Goal: Task Accomplishment & Management: Manage account settings

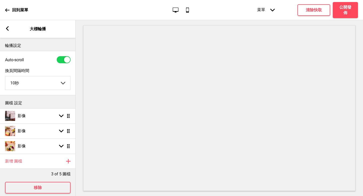
select select "10000"
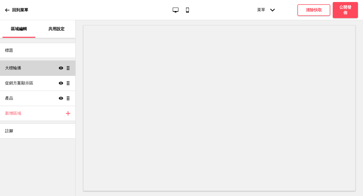
click at [43, 69] on div "大標輪播 顯示 拖曳" at bounding box center [37, 67] width 75 height 15
select select "10000"
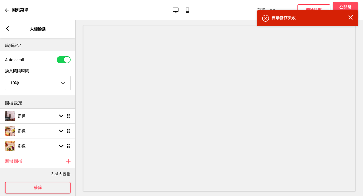
scroll to position [8, 0]
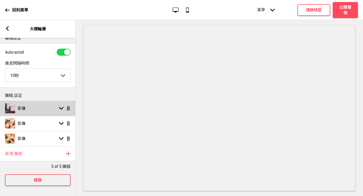
click at [41, 108] on div "影像 箭頭down 拖曳" at bounding box center [38, 108] width 76 height 15
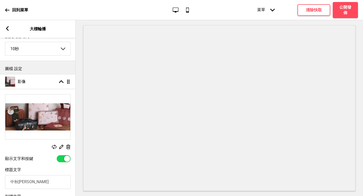
scroll to position [35, 0]
click at [61, 148] on rect at bounding box center [60, 146] width 5 height 5
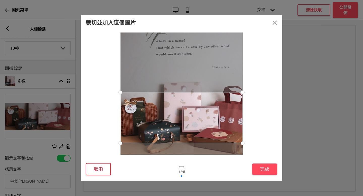
click at [101, 171] on button "取消" at bounding box center [98, 169] width 25 height 12
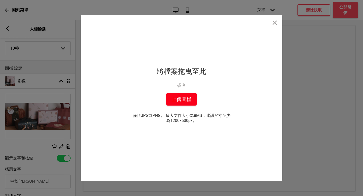
click at [187, 101] on button "上傳圖檔" at bounding box center [181, 99] width 30 height 13
click at [183, 102] on button "上傳圖檔" at bounding box center [181, 99] width 30 height 13
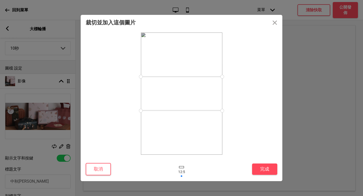
drag, startPoint x: 214, startPoint y: 111, endPoint x: 217, endPoint y: 121, distance: 10.0
click at [217, 121] on div at bounding box center [181, 93] width 82 height 123
drag, startPoint x: 193, startPoint y: 92, endPoint x: 195, endPoint y: 97, distance: 5.0
click at [195, 97] on div at bounding box center [181, 98] width 81 height 34
click at [265, 168] on button "完成" at bounding box center [264, 168] width 25 height 11
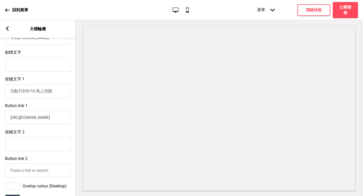
scroll to position [178, 0]
click at [34, 92] on input "活動只到9/10 馬上預購" at bounding box center [37, 92] width 65 height 14
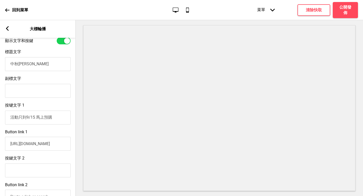
scroll to position [153, 0]
click at [18, 118] on input "活動只到9/15 馬上預購" at bounding box center [37, 117] width 65 height 14
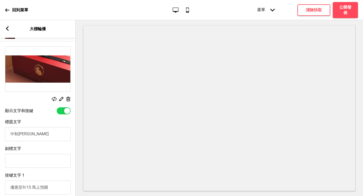
scroll to position [65, 0]
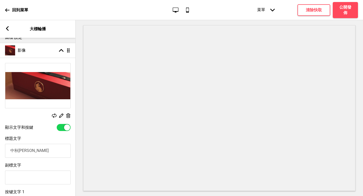
type input "優惠至9/15 馬上預購"
click at [59, 115] on rect at bounding box center [60, 115] width 5 height 5
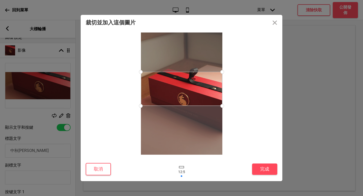
drag, startPoint x: 186, startPoint y: 97, endPoint x: 186, endPoint y: 88, distance: 9.3
click at [186, 88] on div at bounding box center [181, 89] width 81 height 34
click at [270, 170] on button "完成" at bounding box center [264, 168] width 25 height 11
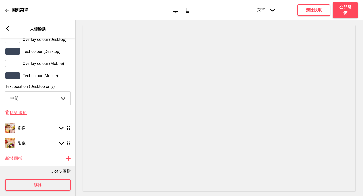
scroll to position [329, 0]
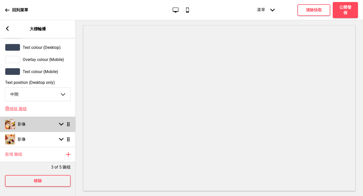
click at [56, 128] on div "影像 箭頭down 拖曳" at bounding box center [38, 124] width 76 height 15
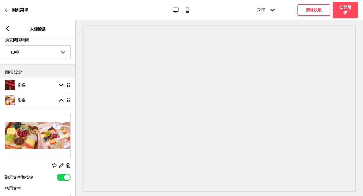
scroll to position [0, 0]
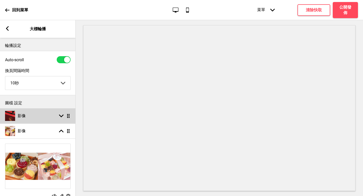
click at [63, 117] on rect at bounding box center [61, 116] width 5 height 5
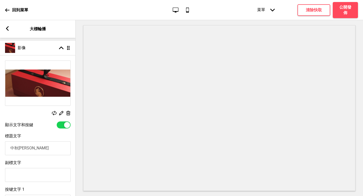
scroll to position [79, 0]
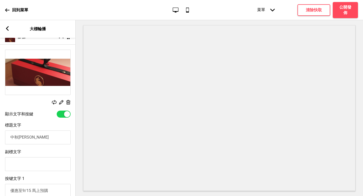
click at [19, 138] on input "中秋早鳥優惠" at bounding box center [37, 137] width 65 height 14
type input "中秋禮盒早鳥優惠"
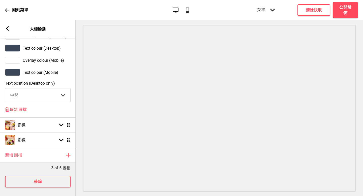
scroll to position [332, 0]
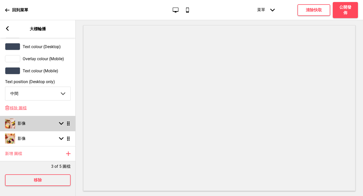
click at [60, 125] on rect at bounding box center [61, 123] width 5 height 5
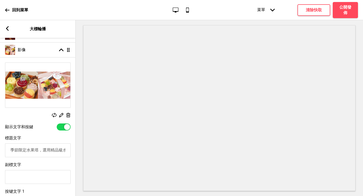
scroll to position [81, 0]
click at [61, 115] on rect at bounding box center [60, 115] width 5 height 5
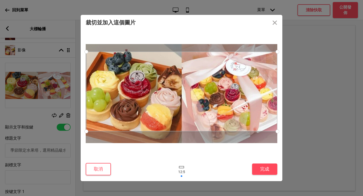
drag, startPoint x: 188, startPoint y: 113, endPoint x: 185, endPoint y: 116, distance: 4.4
click at [185, 116] on div at bounding box center [181, 92] width 191 height 80
click at [104, 169] on button "取消" at bounding box center [98, 169] width 25 height 12
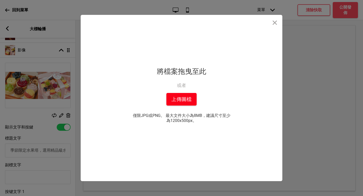
click at [189, 99] on button "上傳圖檔" at bounding box center [181, 99] width 30 height 13
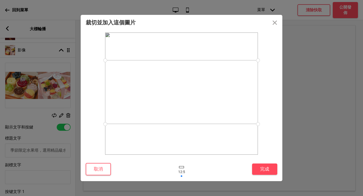
click at [234, 101] on div at bounding box center [181, 92] width 153 height 64
click at [265, 169] on button "完成" at bounding box center [264, 168] width 25 height 11
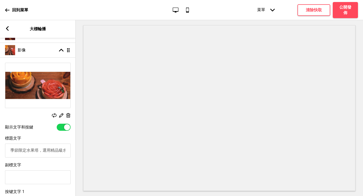
click at [43, 153] on input "季節限定水果塔，選用精品級水果製作" at bounding box center [37, 151] width 65 height 14
click at [11, 151] on input "精品水果塔" at bounding box center [37, 151] width 65 height 14
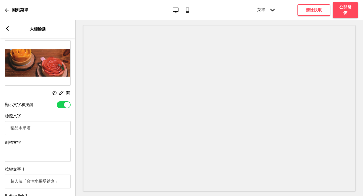
scroll to position [107, 0]
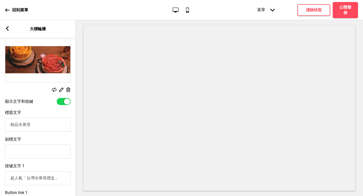
click at [19, 126] on input "精品水果塔" at bounding box center [37, 125] width 65 height 14
click at [32, 125] on input "精品水果塔" at bounding box center [37, 125] width 65 height 14
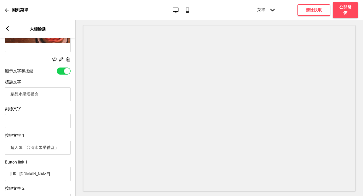
scroll to position [140, 0]
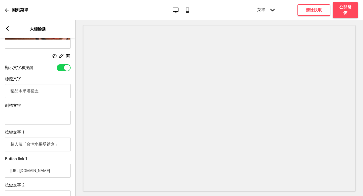
type input "精品水果塔禮盒"
click at [59, 146] on input "超人氣「台灣水果塔禮盒」" at bounding box center [37, 145] width 65 height 14
drag, startPoint x: 56, startPoint y: 145, endPoint x: 0, endPoint y: 139, distance: 56.7
click at [0, 139] on div "按键文字 1 超人氣「台灣水果塔禮盒」" at bounding box center [38, 140] width 76 height 27
type input "」"
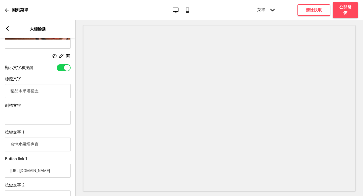
type input "台灣水果塔專賣"
click at [11, 91] on input "精品水果塔禮盒" at bounding box center [37, 91] width 65 height 14
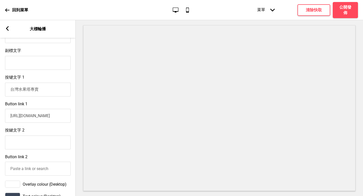
scroll to position [196, 0]
type input "人氣精品水果塔禮盒"
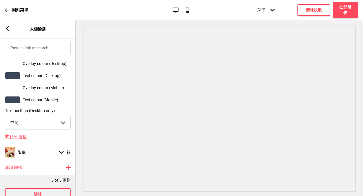
scroll to position [327, 0]
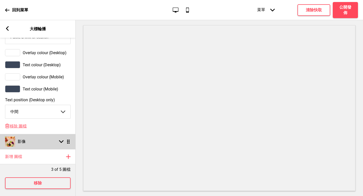
click at [63, 144] on rect at bounding box center [61, 141] width 5 height 5
select select "left"
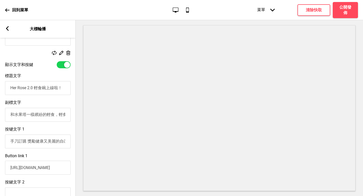
scroll to position [158, 0]
click at [62, 91] on input "Her Rose 2.0 輕食碗上線啦！" at bounding box center [37, 89] width 65 height 14
click at [35, 88] on input "Her Rose 2.0 輕食碗上線啦！" at bounding box center [37, 89] width 65 height 14
type input "Her Rose 輕食碗上線啦！"
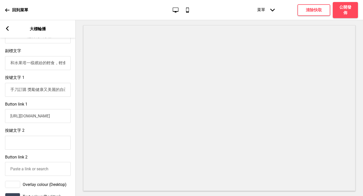
scroll to position [201, 0]
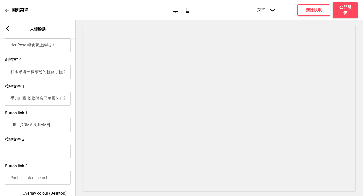
click at [52, 74] on input "和水果塔一樣繽紛的輕食，輕食碗一共有五種，包含蛋奶素食！所有食材皆為原型食物，好評熱賣中" at bounding box center [37, 72] width 65 height 14
drag, startPoint x: 10, startPoint y: 73, endPoint x: 58, endPoint y: 71, distance: 47.7
click at [58, 71] on input "和水果塔一樣繽紛的輕食，輕食碗一共有五種，包含蛋奶素食！所有食材皆為原型食物，好評熱賣中" at bounding box center [37, 72] width 65 height 14
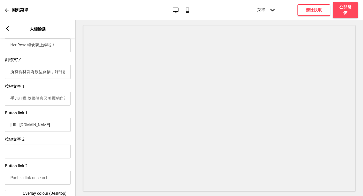
click at [55, 72] on input "所有食材皆為原型食物，好評熱賣中" at bounding box center [37, 72] width 65 height 14
type input "所有食材皆為原型食物，好評熱賣中"
click at [60, 45] on input "Her Rose 輕食碗上線啦！" at bounding box center [37, 45] width 65 height 14
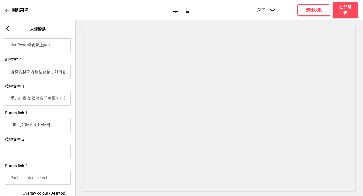
type input "Her Rose 輕食碗上線！"
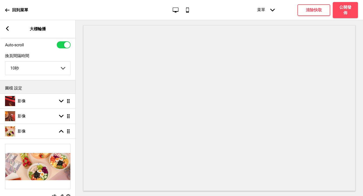
scroll to position [19, 0]
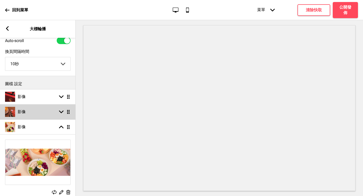
click at [55, 114] on div "影像 箭頭down 拖曳" at bounding box center [38, 111] width 76 height 15
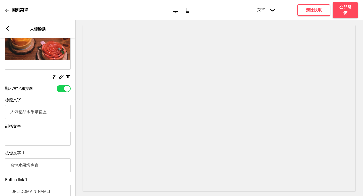
scroll to position [120, 0]
click at [46, 166] on input "台灣水果塔專賣" at bounding box center [37, 165] width 65 height 14
type input "台"
type input "超人氣禮盒搶先看！"
click at [17, 111] on input "人氣精品水果塔禮盒" at bounding box center [37, 112] width 65 height 14
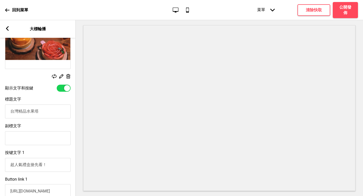
click at [28, 140] on input "副標文字" at bounding box center [37, 138] width 65 height 14
click at [17, 111] on input "台灣精品水果塔" at bounding box center [37, 112] width 65 height 14
click at [18, 112] on input "精品水果塔" at bounding box center [37, 112] width 65 height 14
click at [27, 140] on input "副標文字" at bounding box center [37, 138] width 65 height 14
click at [30, 113] on input "純手工精品水果塔" at bounding box center [37, 112] width 65 height 14
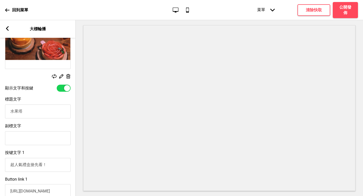
type input "水果塔"
click at [11, 112] on input "水果塔" at bounding box center [37, 112] width 65 height 14
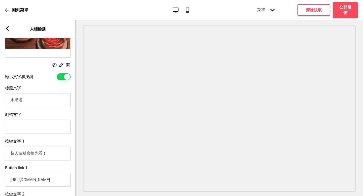
click at [42, 132] on input "副標文字" at bounding box center [37, 127] width 65 height 14
click at [42, 129] on input "副標文字" at bounding box center [37, 127] width 65 height 14
click at [47, 127] on input "每日新鮮手作，分享的快樂勝過獨自擁有" at bounding box center [37, 127] width 65 height 14
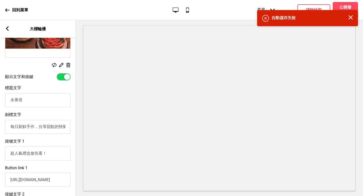
type input "每日新鮮手作，分享甜點的快樂勝過獨自擁有"
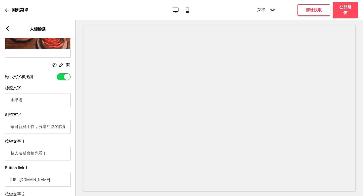
click at [24, 100] on input "水果塔" at bounding box center [37, 100] width 65 height 14
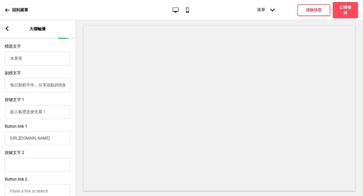
scroll to position [189, 0]
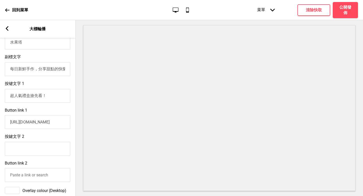
click at [35, 126] on input "https://herrose.oddle.me/zh_TW/#8aa60067967d4422019680e8bdd7223d" at bounding box center [37, 122] width 65 height 14
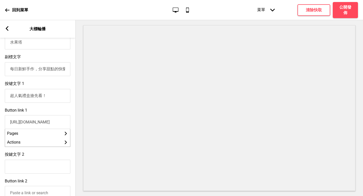
click at [56, 110] on div "Button link 1 https://herrose.oddle.me/zh_TW/#8aa60067967d4422019680e8bdd7223d …" at bounding box center [38, 127] width 76 height 44
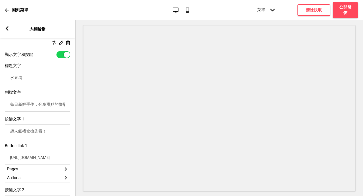
scroll to position [152, 0]
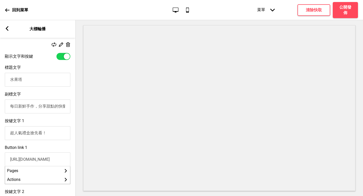
click at [29, 81] on input "水果塔" at bounding box center [37, 80] width 65 height 14
click at [10, 79] on input "水果塔" at bounding box center [37, 80] width 65 height 14
click at [11, 82] on input "水果塔" at bounding box center [37, 80] width 65 height 14
click at [34, 80] on input "每日限量手作水果塔" at bounding box center [37, 80] width 65 height 14
type input "每日限量精品水果塔"
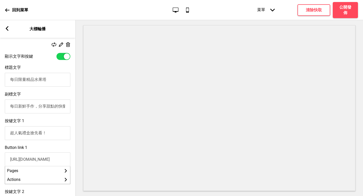
click at [39, 108] on input "每日新鮮手作，分享甜點的快樂勝過獨自擁有" at bounding box center [37, 107] width 65 height 14
type input "分享甜點的快樂絕對勝過獨自擁有"
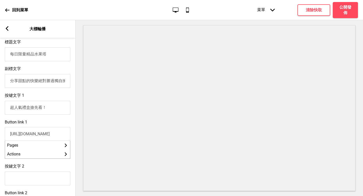
scroll to position [177, 0]
click at [23, 110] on input "超人氣禮盒搶先看！" at bounding box center [37, 108] width 65 height 14
type input "超人氣冷藏禮盒搶先看！"
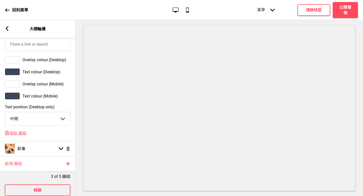
scroll to position [350, 0]
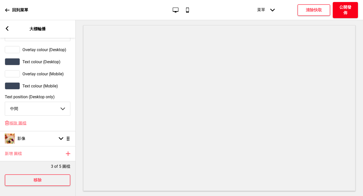
click at [348, 12] on h4 "公開發佈" at bounding box center [345, 10] width 15 height 11
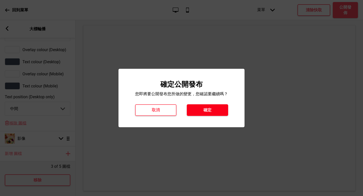
click at [209, 111] on h4 "確定" at bounding box center [207, 110] width 8 height 6
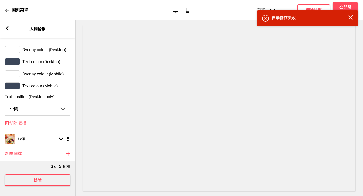
click at [351, 21] on div "錯誤 自動儲存失敗 关闭" at bounding box center [307, 18] width 91 height 6
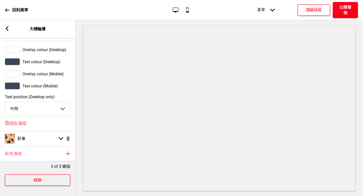
click at [348, 12] on h4 "公開發佈" at bounding box center [345, 10] width 15 height 11
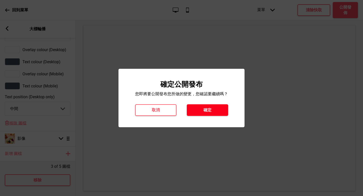
click at [214, 108] on button "確定" at bounding box center [207, 110] width 41 height 12
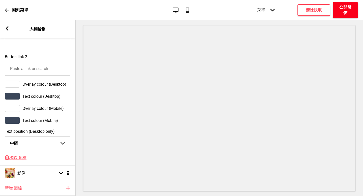
scroll to position [346, 0]
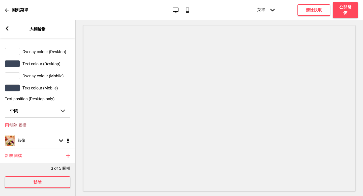
click at [23, 127] on span "移除 圖檔" at bounding box center [17, 125] width 17 height 5
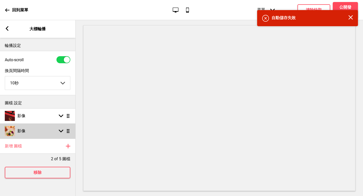
click at [59, 129] on div "影像 箭頭down 拖曳" at bounding box center [38, 130] width 76 height 15
select select "left"
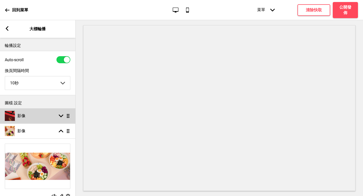
click at [60, 118] on rect at bounding box center [61, 116] width 5 height 5
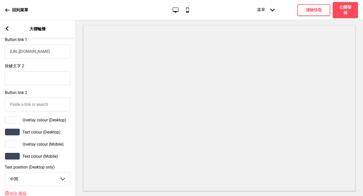
scroll to position [317, 0]
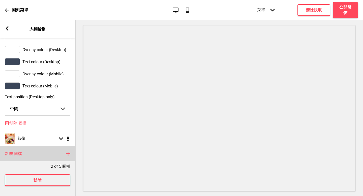
click at [38, 157] on div "新增 圖檔 加上" at bounding box center [38, 153] width 76 height 15
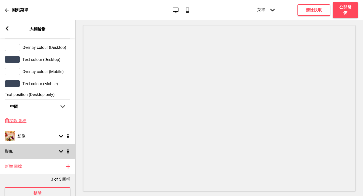
click at [61, 154] on rect at bounding box center [61, 151] width 5 height 5
select select "right"
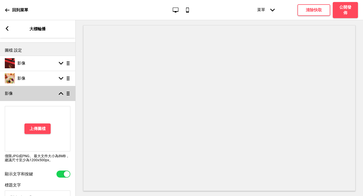
scroll to position [28, 0]
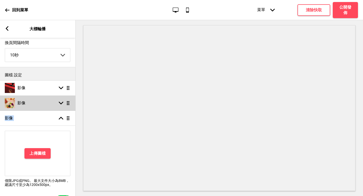
drag, startPoint x: 70, startPoint y: 119, endPoint x: 67, endPoint y: 101, distance: 19.1
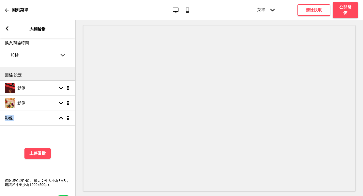
select select "right"
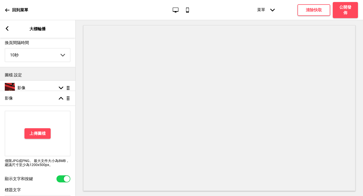
drag, startPoint x: 67, startPoint y: 119, endPoint x: 66, endPoint y: 99, distance: 20.2
select select "right"
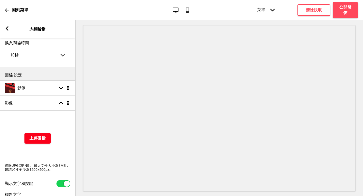
click at [46, 138] on button "上傳圖檔" at bounding box center [37, 138] width 26 height 11
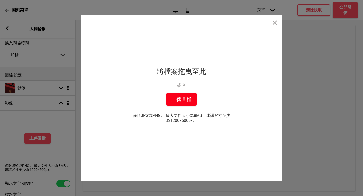
click at [180, 100] on button "上傳圖檔" at bounding box center [181, 99] width 30 height 13
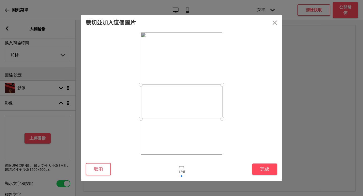
drag, startPoint x: 213, startPoint y: 102, endPoint x: 214, endPoint y: 110, distance: 8.2
click at [214, 110] on div at bounding box center [181, 102] width 81 height 34
click at [99, 174] on button "取消" at bounding box center [98, 169] width 25 height 12
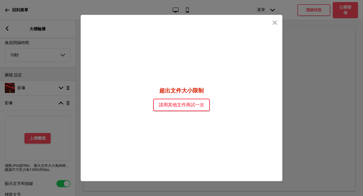
click at [191, 108] on button "請用其他文件再試一次" at bounding box center [181, 105] width 56 height 12
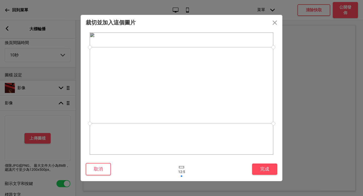
drag, startPoint x: 217, startPoint y: 91, endPoint x: 215, endPoint y: 83, distance: 8.5
click at [215, 83] on div at bounding box center [181, 85] width 183 height 76
click at [262, 171] on button "完成" at bounding box center [264, 168] width 25 height 11
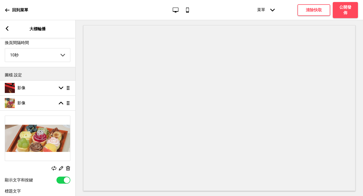
click at [69, 168] on rect at bounding box center [67, 168] width 5 height 5
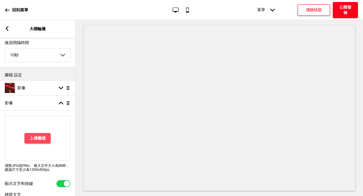
click at [345, 10] on h4 "公開發佈" at bounding box center [345, 10] width 15 height 11
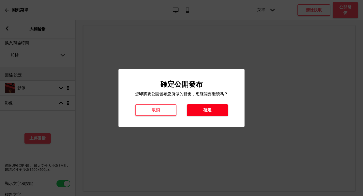
click at [213, 110] on button "確定" at bounding box center [207, 110] width 41 height 12
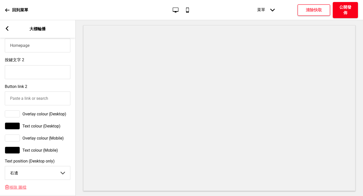
scroll to position [0, 0]
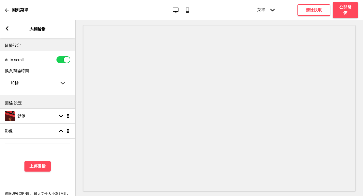
click at [7, 27] on icon at bounding box center [7, 28] width 3 height 5
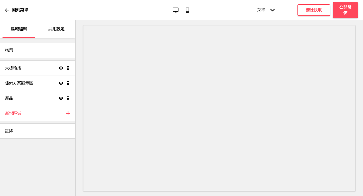
click at [12, 9] on div "回到菜單" at bounding box center [16, 10] width 23 height 14
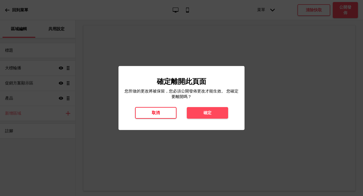
click at [170, 113] on button "取消" at bounding box center [155, 113] width 41 height 12
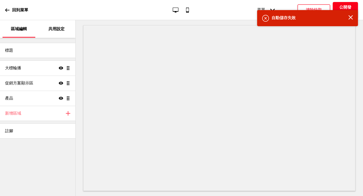
click at [342, 7] on h4 "公開發佈" at bounding box center [345, 10] width 15 height 11
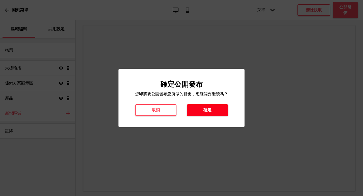
click at [218, 113] on button "確定" at bounding box center [207, 110] width 41 height 12
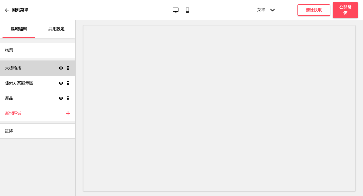
click at [48, 68] on div "大標輪播 顯示 拖曳" at bounding box center [37, 67] width 75 height 15
select select "10000"
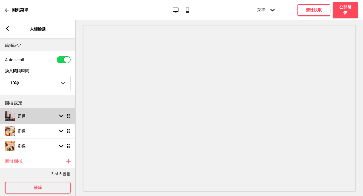
click at [48, 119] on div "影像 箭頭down 拖曳" at bounding box center [38, 115] width 76 height 15
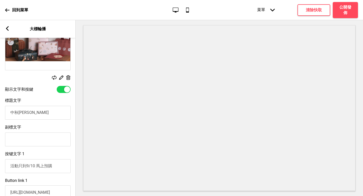
scroll to position [124, 0]
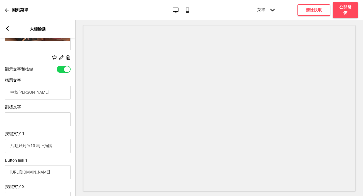
click at [42, 94] on input "中秋早鳥優惠" at bounding box center [37, 93] width 65 height 14
click at [21, 92] on input "中秋早鳥優惠" at bounding box center [37, 93] width 65 height 14
type input "中秋禮盒早鳥優惠"
click at [34, 146] on input "活動只到9/10 馬上預購" at bounding box center [37, 146] width 65 height 14
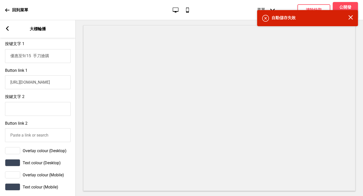
scroll to position [121, 0]
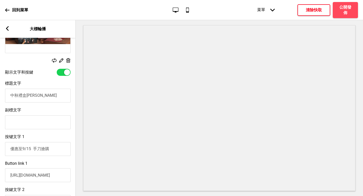
type input "優惠至9/15 手刀搶購"
click at [314, 9] on h4 "清除快取" at bounding box center [314, 10] width 16 height 6
click at [346, 16] on button "公開發佈" at bounding box center [345, 10] width 25 height 16
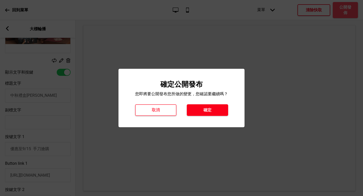
click at [215, 107] on button "確定" at bounding box center [207, 110] width 41 height 12
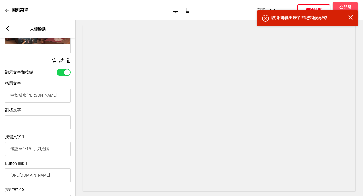
click at [352, 17] on icon "关闭" at bounding box center [350, 17] width 5 height 5
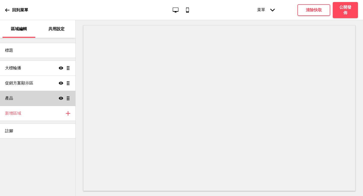
click at [50, 100] on div "產品 顯示 拖曳" at bounding box center [37, 98] width 75 height 15
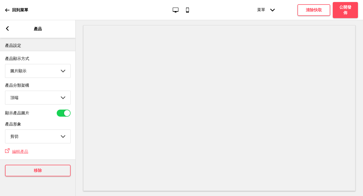
click at [12, 23] on div "箭頭left 產品" at bounding box center [38, 29] width 76 height 18
click at [8, 27] on icon at bounding box center [7, 28] width 3 height 5
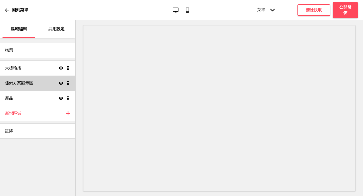
click at [19, 87] on div "促銷方案顯示區 顯示 拖曳" at bounding box center [37, 83] width 75 height 15
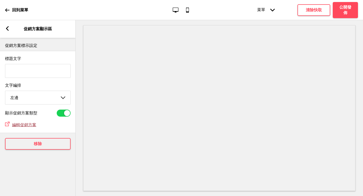
click at [31, 125] on span "編輯促銷方案" at bounding box center [24, 124] width 24 height 5
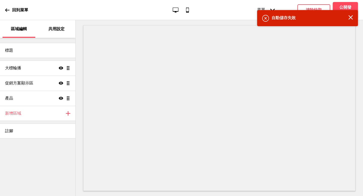
click at [50, 30] on p "共用設定" at bounding box center [56, 29] width 16 height 6
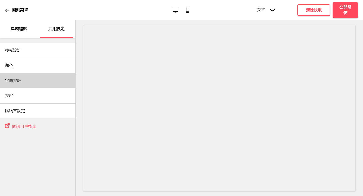
click at [56, 86] on div "字體排版" at bounding box center [37, 80] width 75 height 15
select select "王漢宗細黑體繁"
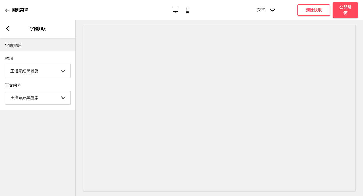
click at [8, 29] on rect at bounding box center [7, 28] width 5 height 5
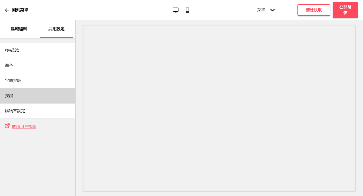
click at [43, 100] on div "按鍵" at bounding box center [37, 95] width 75 height 15
select select "raised"
select select "pill"
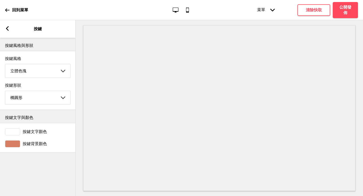
click at [6, 29] on rect at bounding box center [7, 28] width 5 height 5
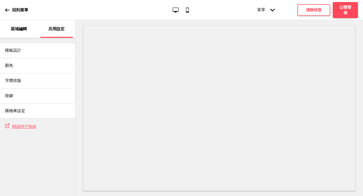
click at [6, 29] on div "區域編輯" at bounding box center [19, 29] width 33 height 18
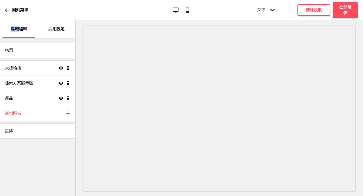
click at [5, 13] on div "回到菜單" at bounding box center [16, 10] width 23 height 14
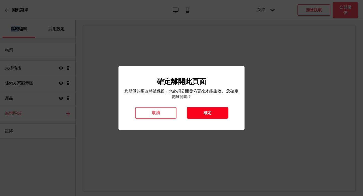
click at [202, 109] on button "確定" at bounding box center [207, 113] width 41 height 12
